Goal: Task Accomplishment & Management: Complete application form

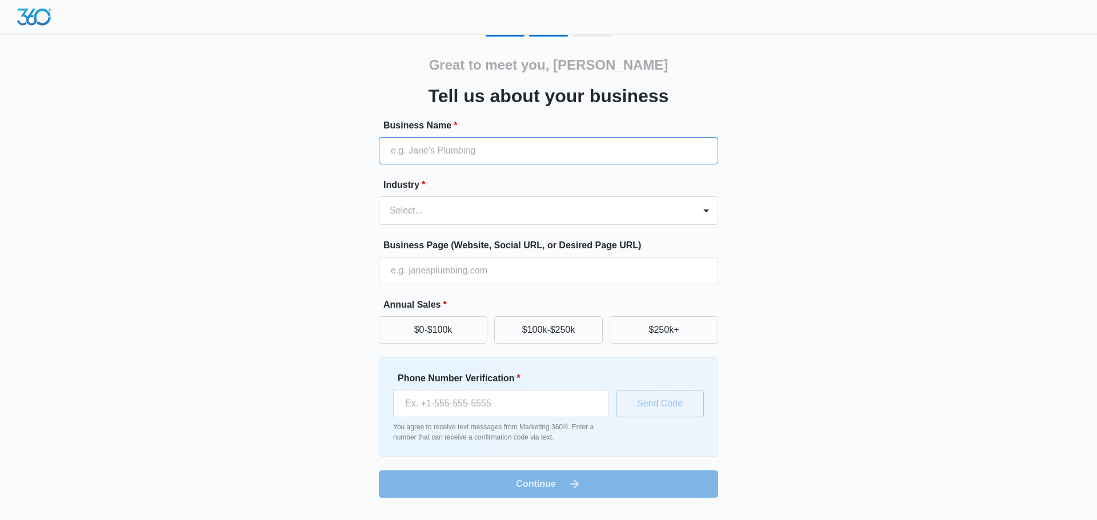
click at [486, 152] on input "Business Name *" at bounding box center [548, 150] width 339 height 27
type input "[PERSON_NAME] Psychological Services, LLC"
type input "(360) 583-4900"
click at [639, 212] on div at bounding box center [535, 211] width 290 height 16
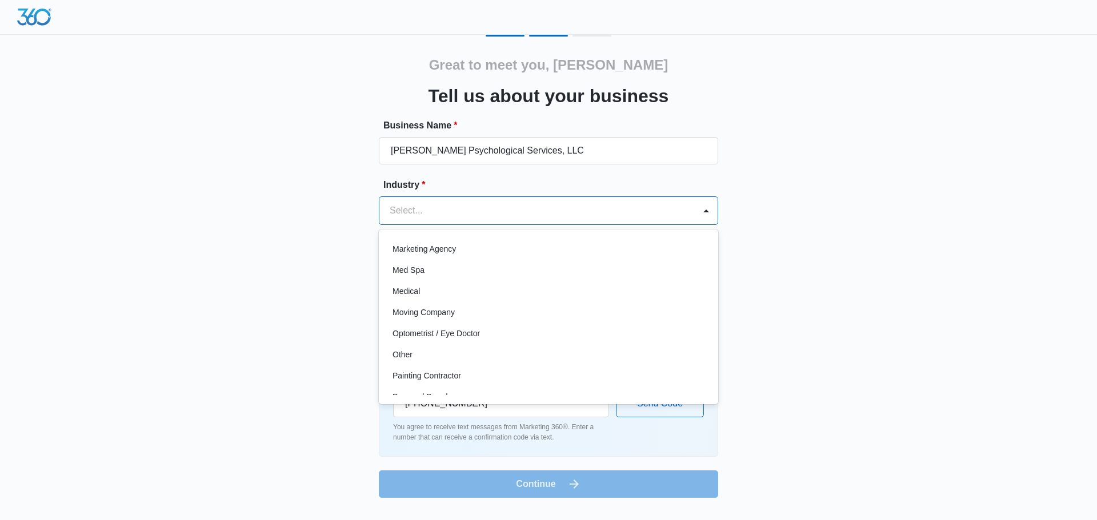
scroll to position [591, 0]
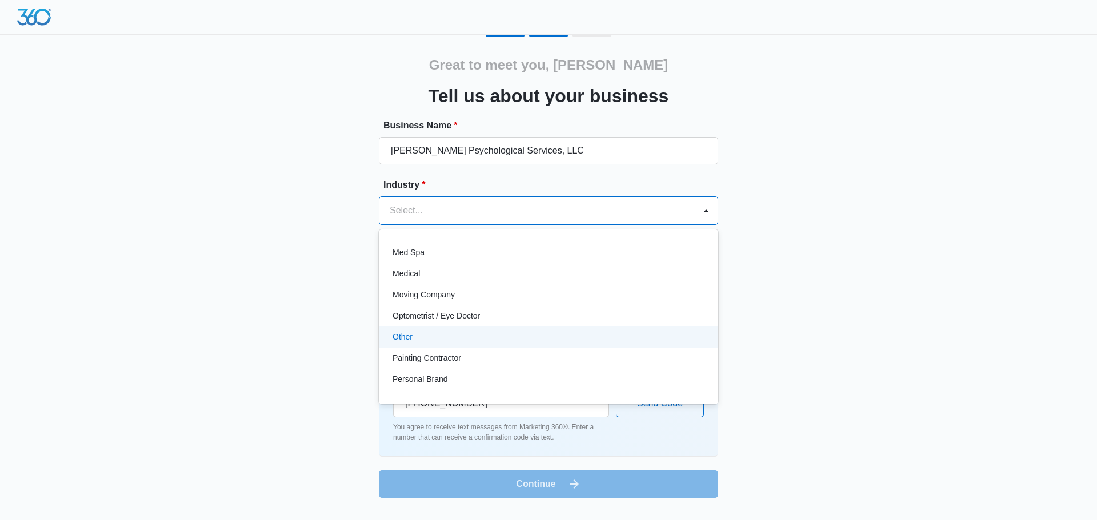
click at [489, 336] on div "Other" at bounding box center [547, 337] width 310 height 12
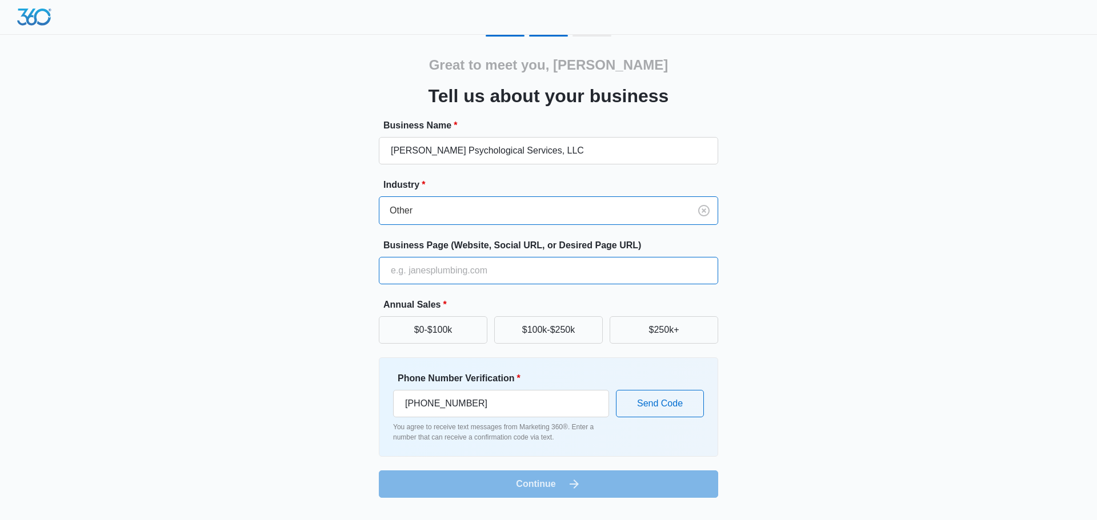
click at [435, 272] on input "Business Page (Website, Social URL, or Desired Page URL)" at bounding box center [548, 270] width 339 height 27
type input "http://www.neeleypsych.com"
click at [677, 332] on button "$250k+" at bounding box center [663, 329] width 109 height 27
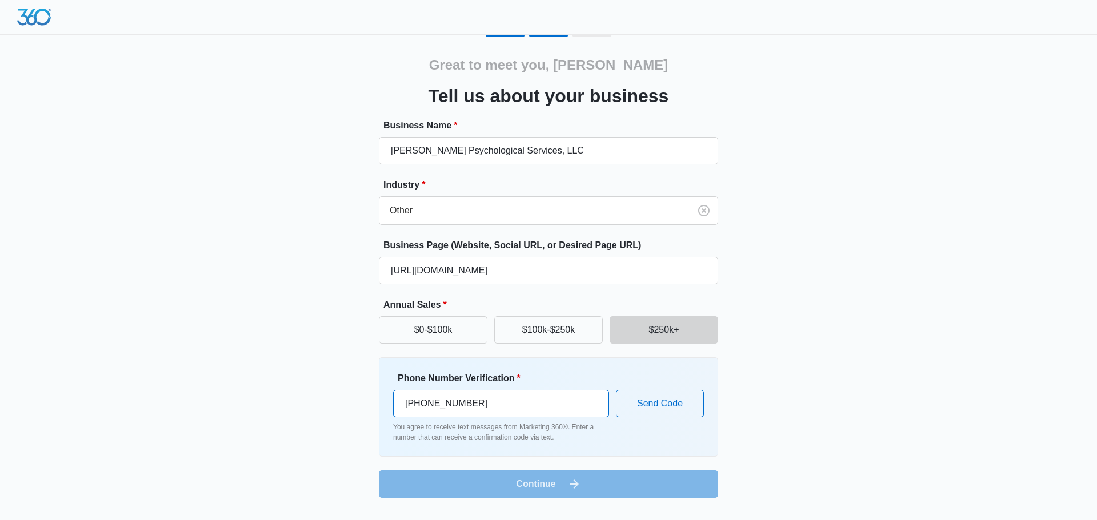
drag, startPoint x: 510, startPoint y: 399, endPoint x: 494, endPoint y: 397, distance: 16.1
click at [494, 397] on input "(360) 583-4900" at bounding box center [501, 403] width 216 height 27
type input "(503) 804-0553"
click at [689, 364] on div "Phone Number Verification * (503) 804-0553 You agree to receive text messages f…" at bounding box center [548, 407] width 339 height 99
click at [663, 402] on button "Send Code" at bounding box center [660, 403] width 88 height 27
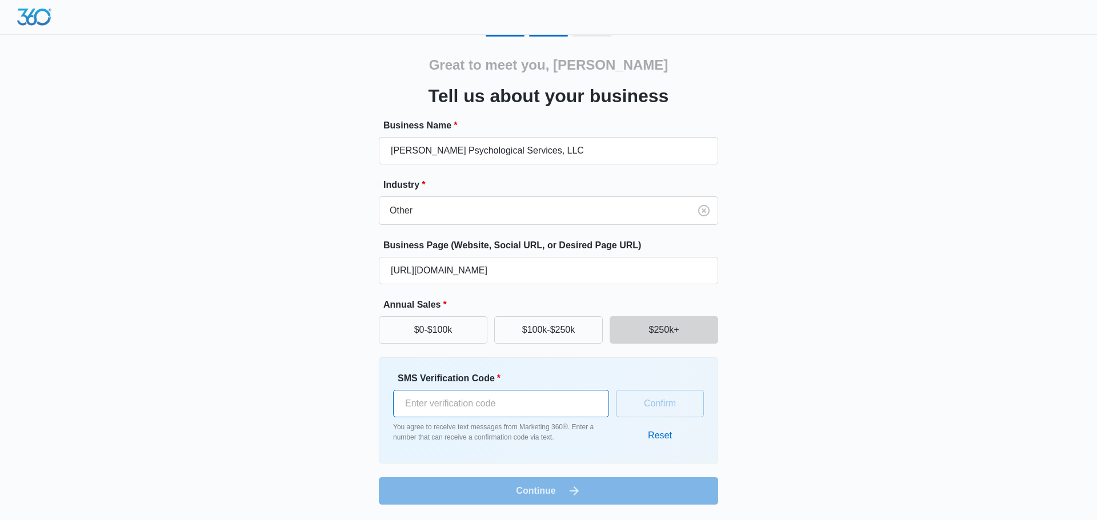
click at [539, 403] on input "SMS Verification Code *" at bounding box center [501, 403] width 216 height 27
type input "787314"
click at [643, 408] on button "Confirm" at bounding box center [660, 403] width 88 height 27
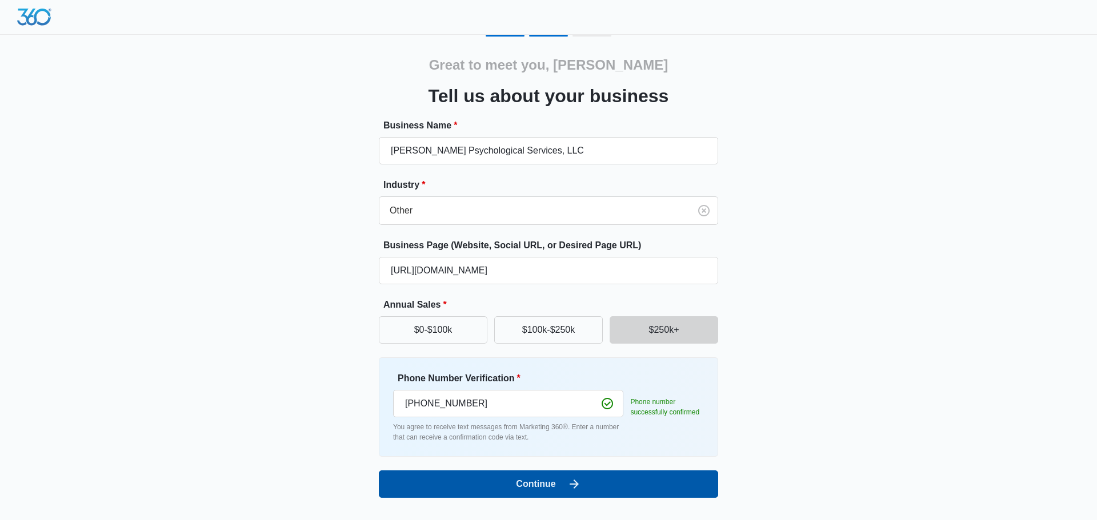
click at [495, 484] on button "Continue" at bounding box center [548, 484] width 339 height 27
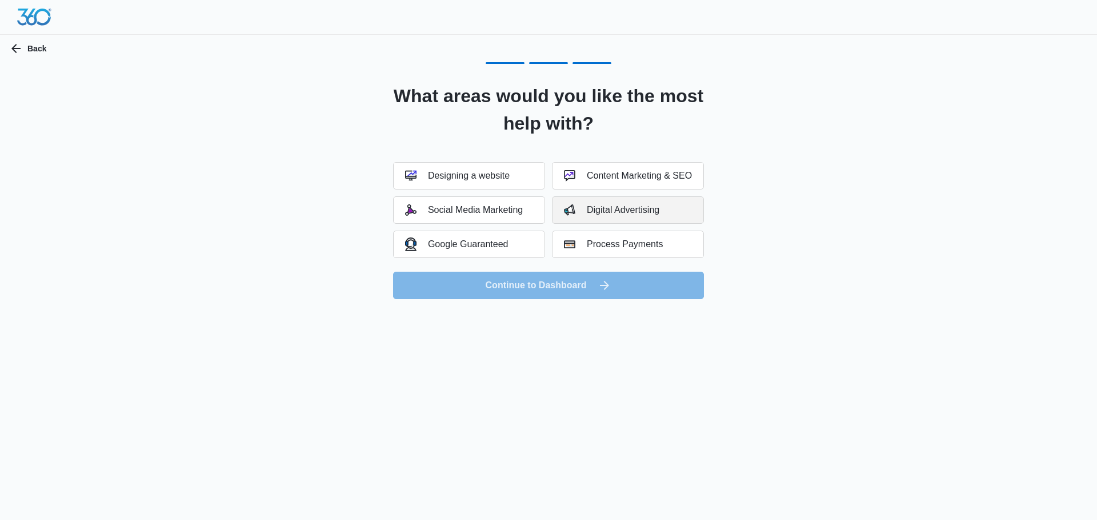
click at [621, 207] on div "Digital Advertising" at bounding box center [611, 209] width 95 height 11
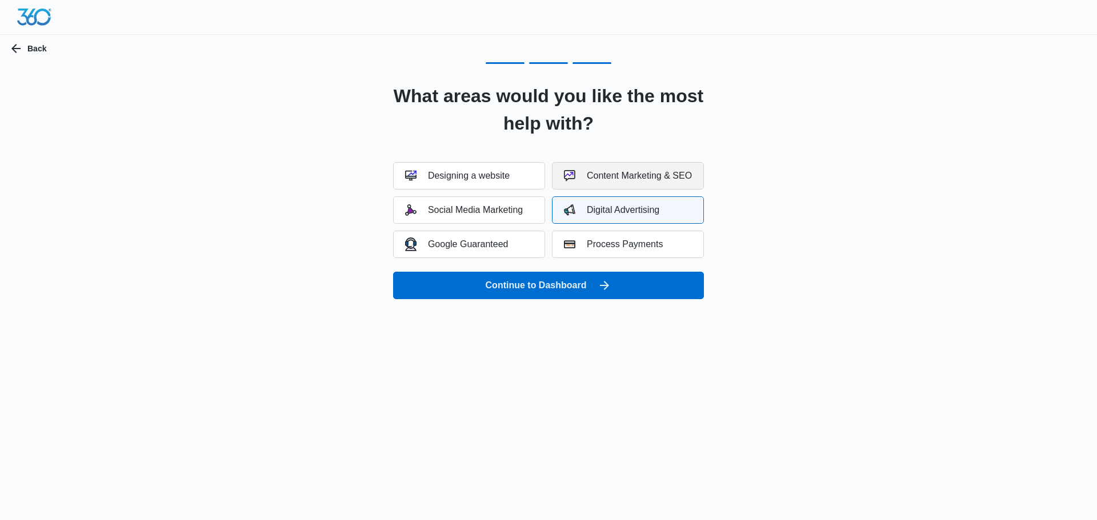
click at [632, 177] on div "Content Marketing & SEO" at bounding box center [628, 175] width 128 height 11
click at [440, 177] on div "Designing a website" at bounding box center [457, 175] width 105 height 11
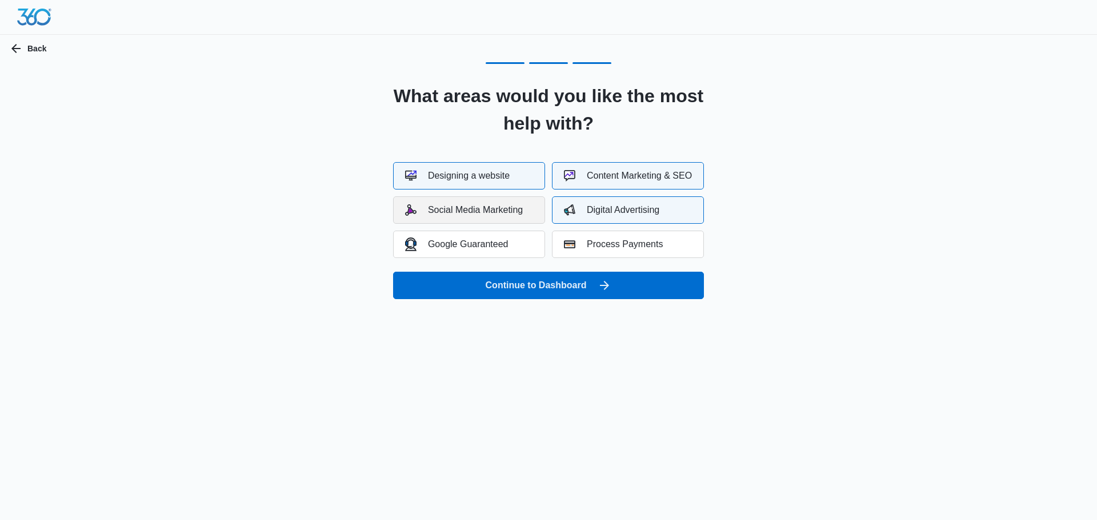
click at [491, 210] on div "Social Media Marketing" at bounding box center [464, 209] width 118 height 11
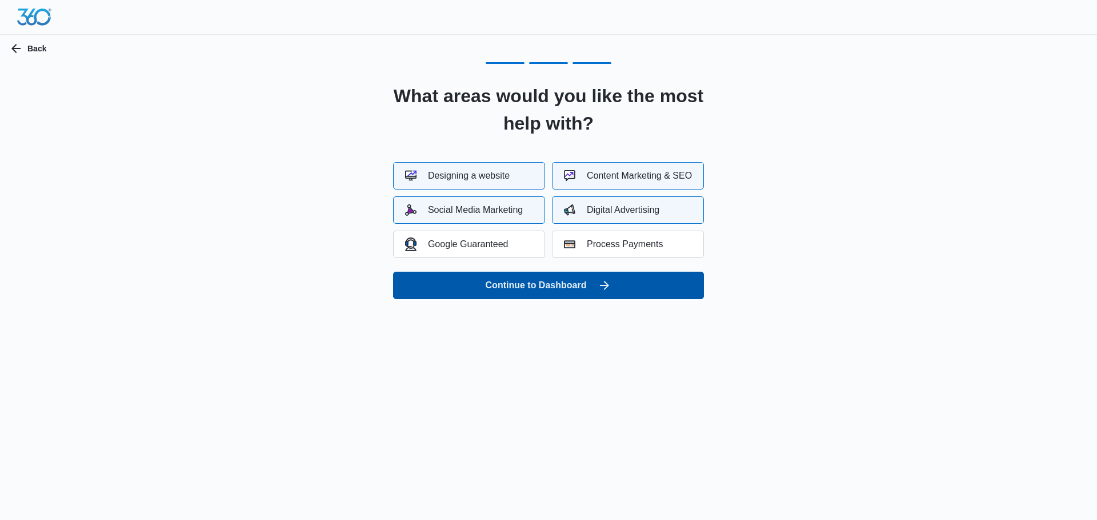
click at [534, 283] on button "Continue to Dashboard" at bounding box center [548, 285] width 311 height 27
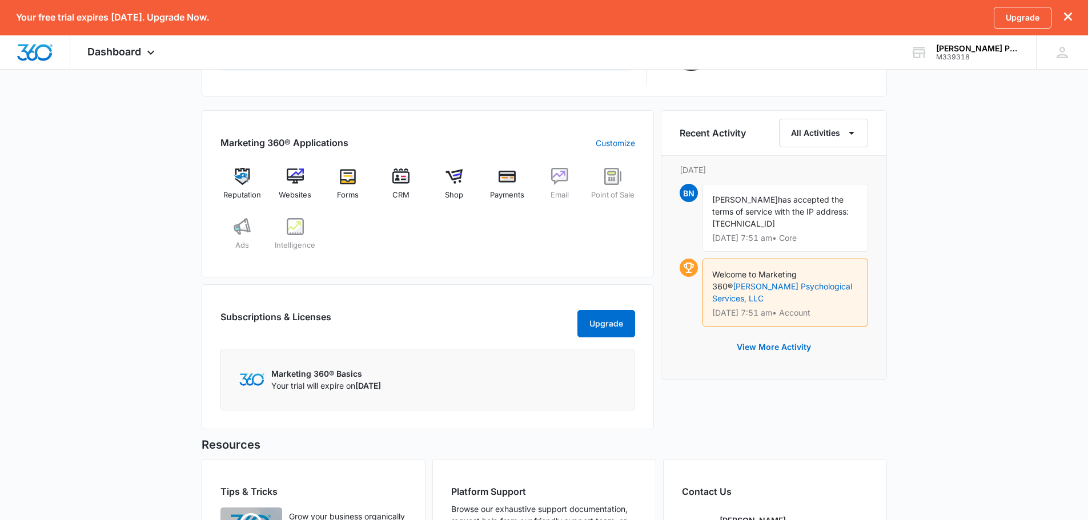
scroll to position [464, 0]
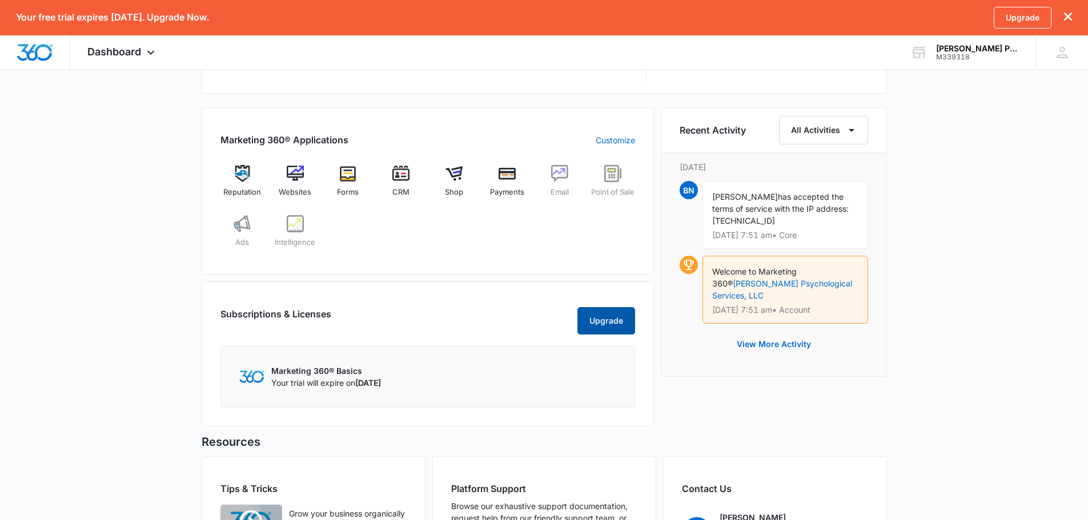
click at [606, 329] on button "Upgrade" at bounding box center [607, 320] width 58 height 27
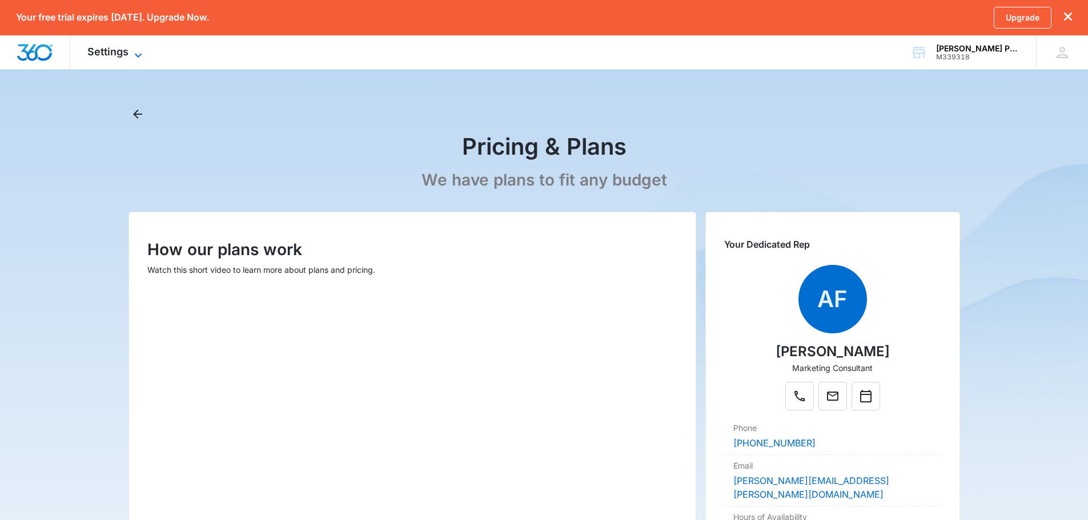
click at [125, 55] on span "Settings" at bounding box center [107, 52] width 41 height 12
